Goal: Task Accomplishment & Management: Complete application form

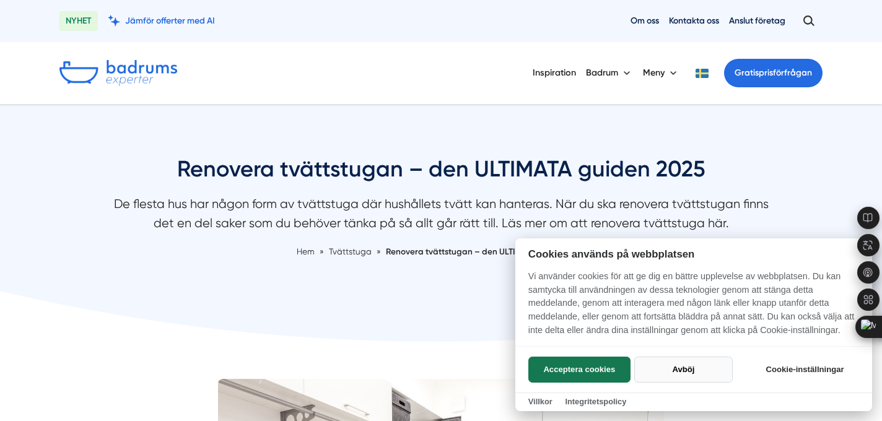
click at [690, 371] on button "Avböj" at bounding box center [683, 370] width 99 height 26
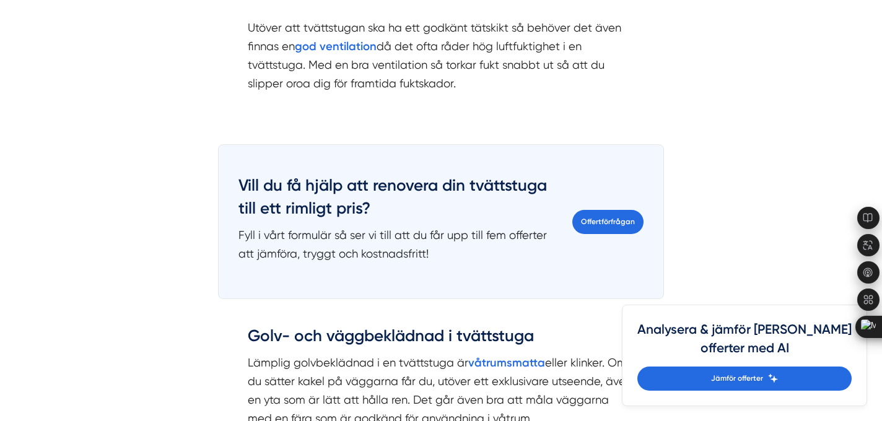
scroll to position [1660, 0]
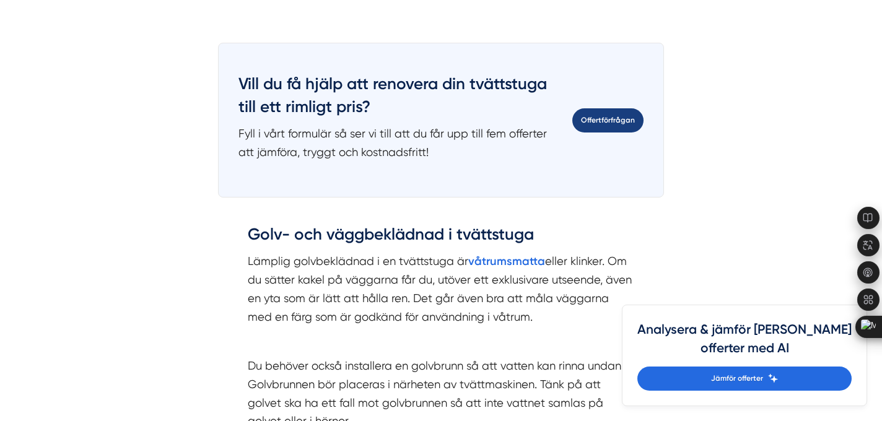
click at [614, 116] on link "Offertförfrågan" at bounding box center [607, 120] width 71 height 24
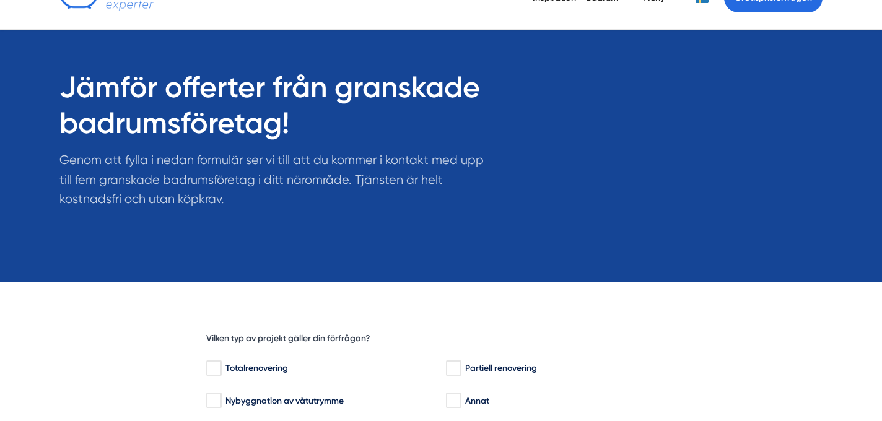
scroll to position [292, 0]
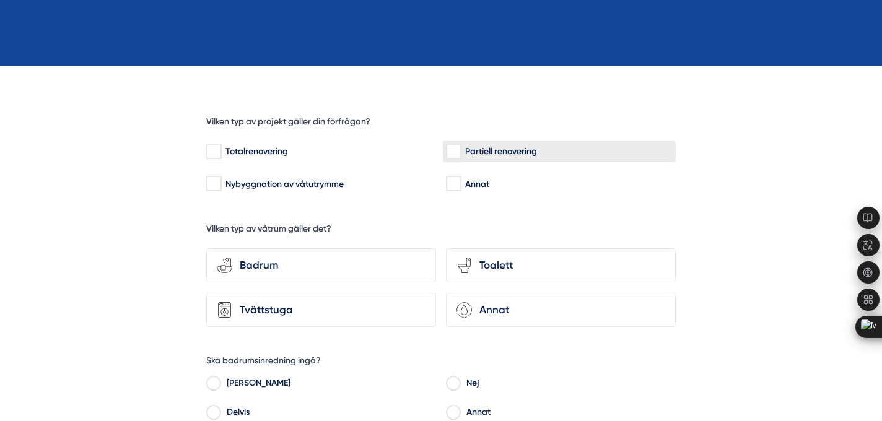
click at [459, 150] on input "Partiell renovering" at bounding box center [453, 152] width 14 height 12
checkbox input "true"
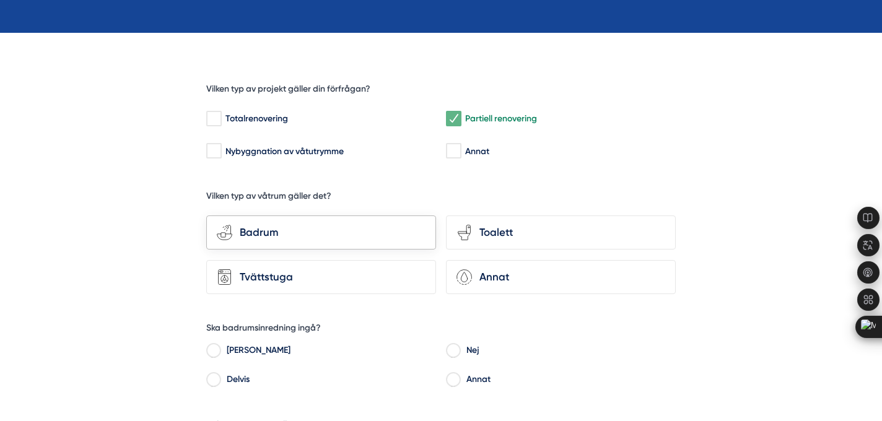
click at [394, 247] on div "bathroom-tub-towel Badrum" at bounding box center [321, 233] width 230 height 34
click at [0, 0] on input "bathroom-tub-towel Badrum" at bounding box center [0, 0] width 0 height 0
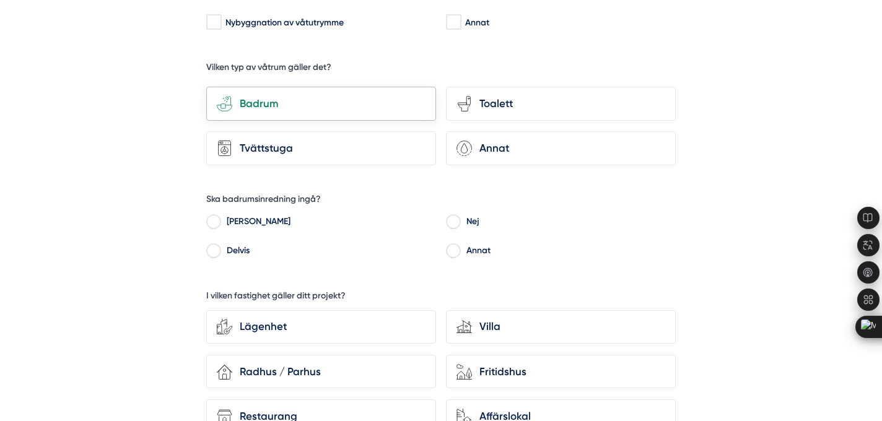
scroll to position [455, 0]
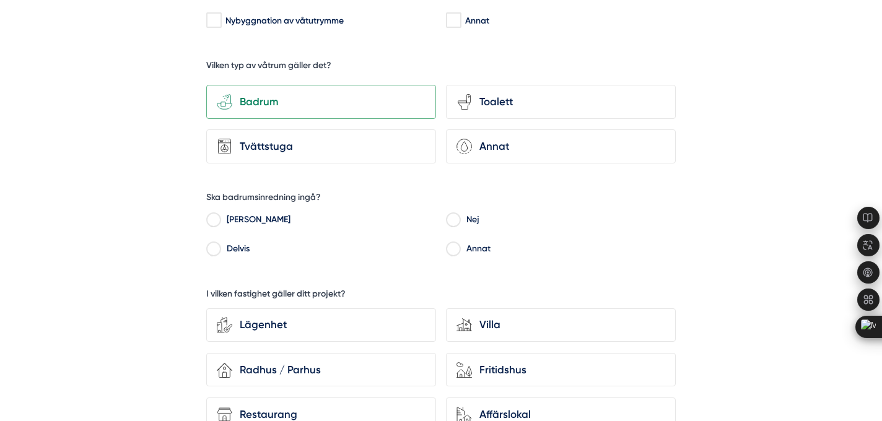
click at [461, 214] on label "Nej" at bounding box center [568, 221] width 216 height 19
click at [460, 216] on input "Nej" at bounding box center [453, 221] width 14 height 11
radio input "true"
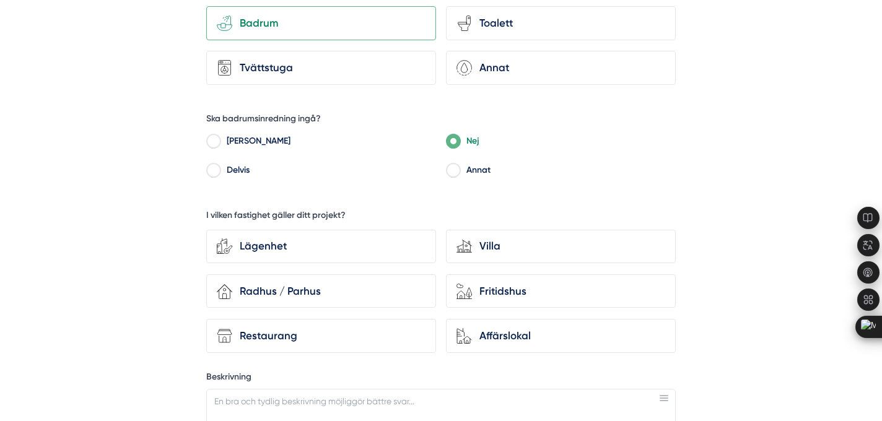
scroll to position [538, 0]
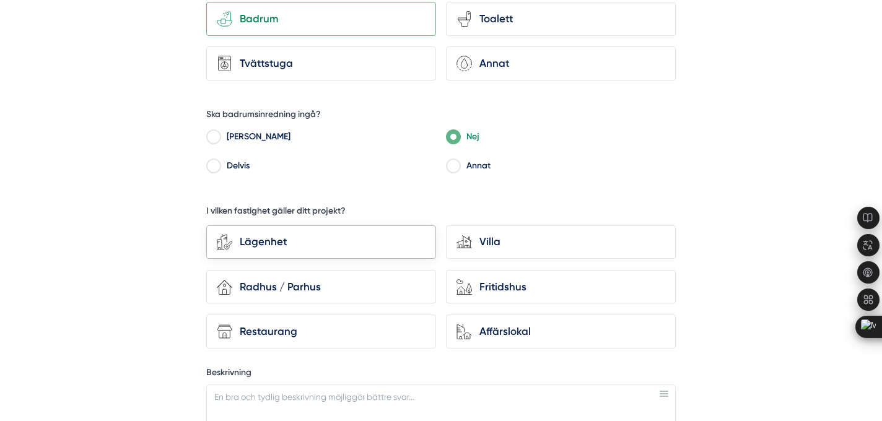
click at [382, 242] on div "Lägenhet" at bounding box center [328, 242] width 193 height 17
click at [0, 0] on input "Lägenhet" at bounding box center [0, 0] width 0 height 0
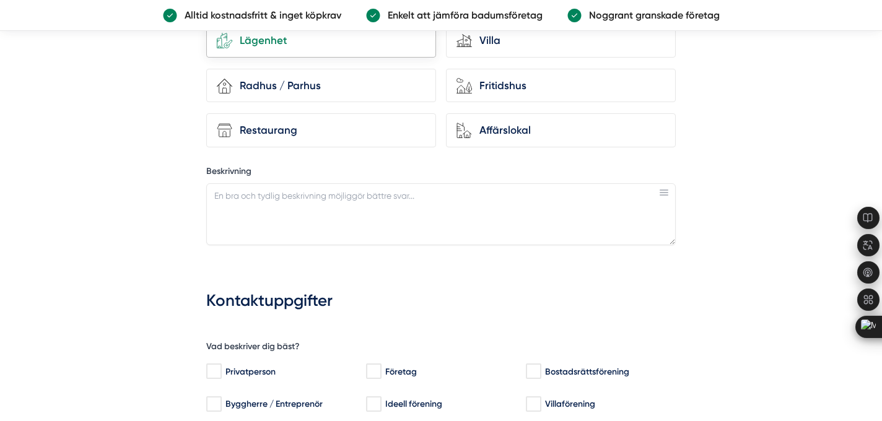
scroll to position [705, 0]
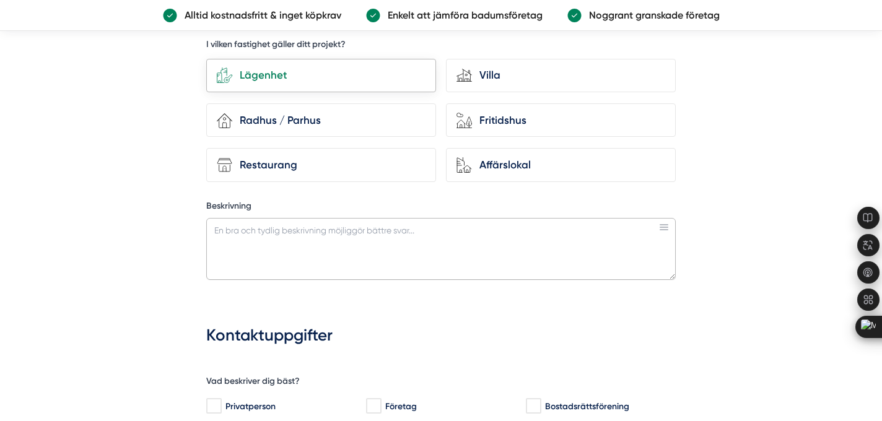
click at [382, 242] on textarea "Beskrivning" at bounding box center [441, 249] width 470 height 62
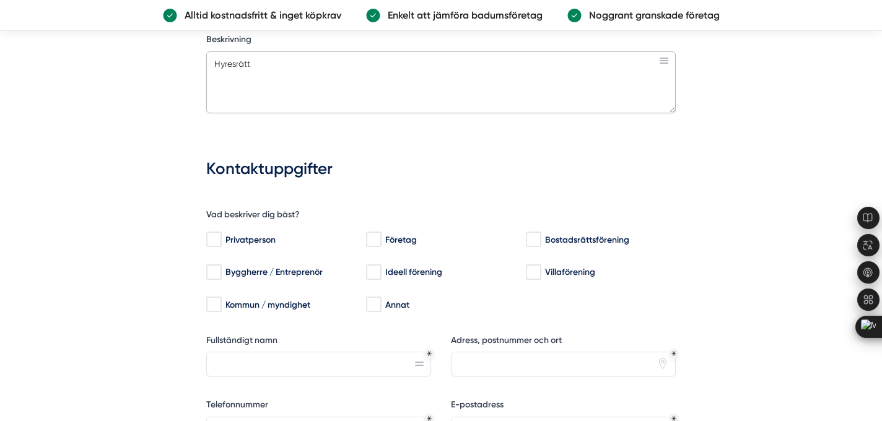
scroll to position [918, 0]
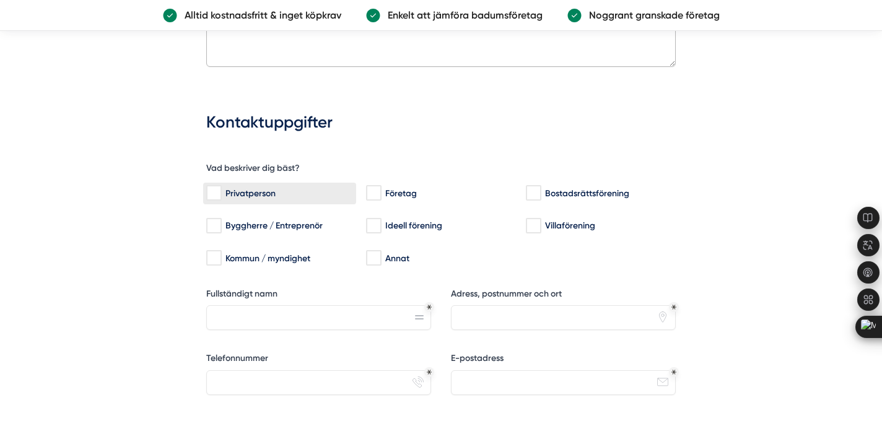
type textarea "Hyresrätt"
click at [216, 189] on input "Privatperson" at bounding box center [213, 193] width 14 height 12
checkbox input "true"
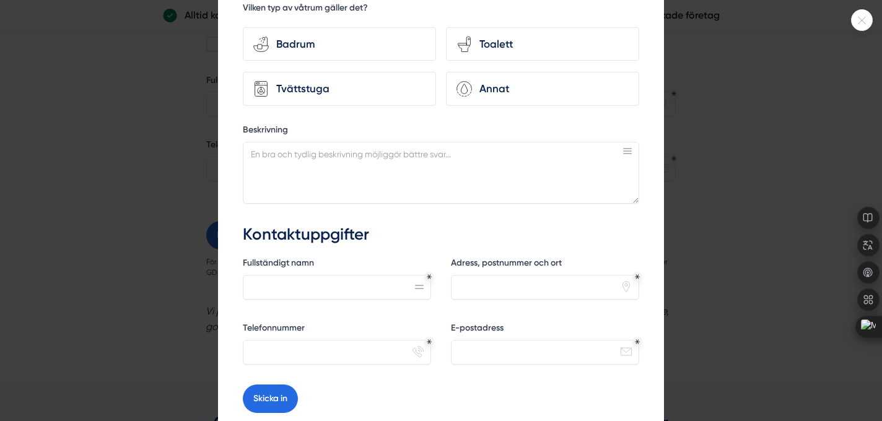
scroll to position [91, 0]
